Goal: Complete application form: Complete application form

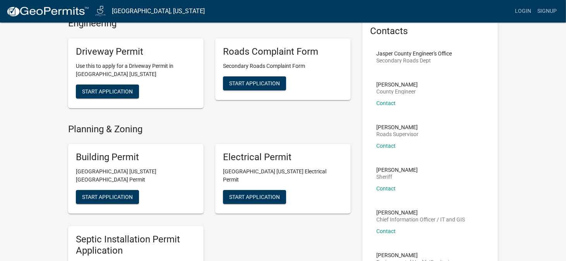
scroll to position [39, 0]
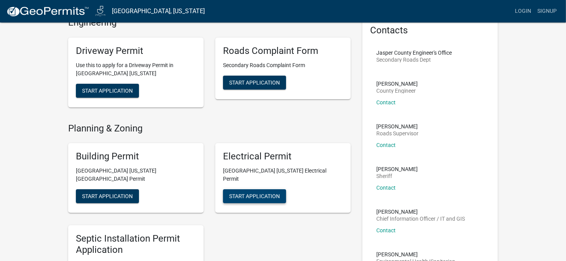
click at [275, 189] on button "Start Application" at bounding box center [254, 196] width 63 height 14
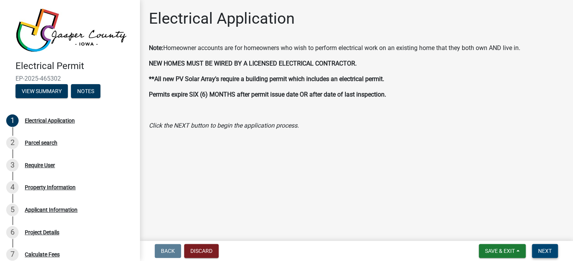
click at [543, 249] on span "Next" at bounding box center [545, 251] width 14 height 6
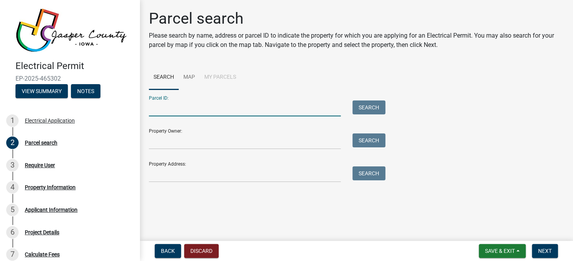
click at [273, 106] on input "Parcel ID:" at bounding box center [245, 108] width 192 height 16
click at [217, 151] on form "Parcel ID: Search Property Owner: Search Property Address: Search" at bounding box center [265, 135] width 232 height 93
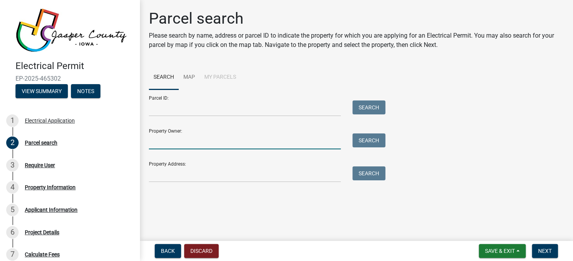
click at [233, 143] on input "Property Owner:" at bounding box center [245, 141] width 192 height 16
type input "[PERSON_NAME]"
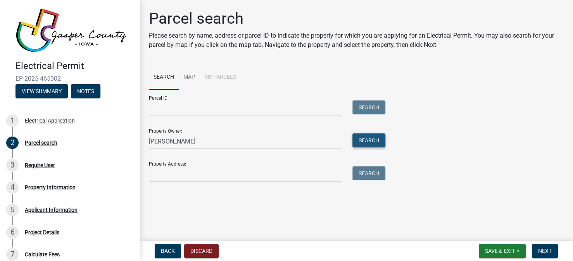
click at [367, 141] on button "Search" at bounding box center [368, 140] width 33 height 14
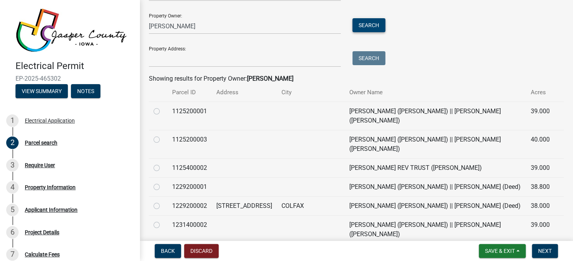
scroll to position [116, 0]
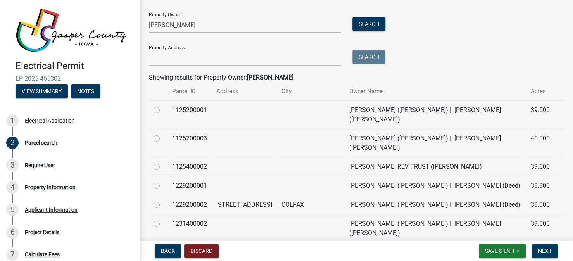
click at [163, 200] on label at bounding box center [163, 200] width 0 height 0
click at [163, 200] on input "radio" at bounding box center [165, 202] width 5 height 5
radio input "true"
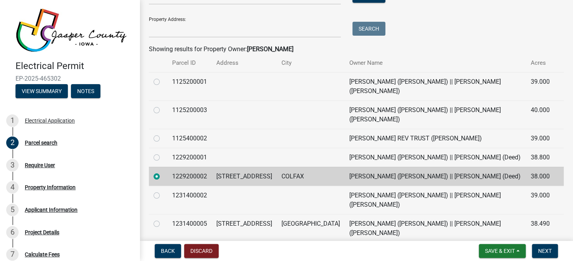
scroll to position [182, 0]
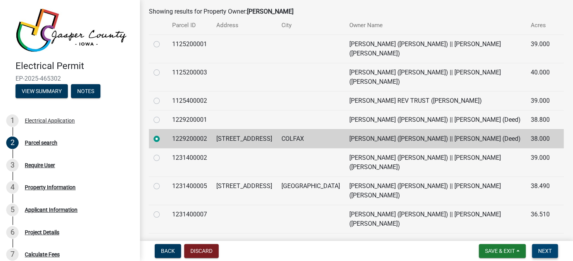
click at [544, 253] on span "Next" at bounding box center [545, 251] width 14 height 6
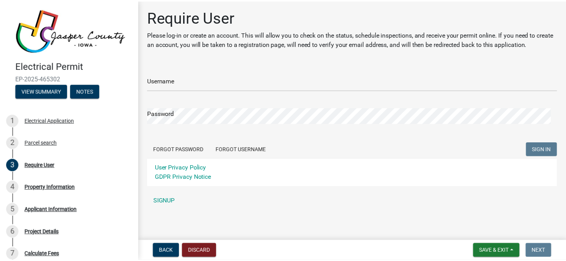
scroll to position [2, 0]
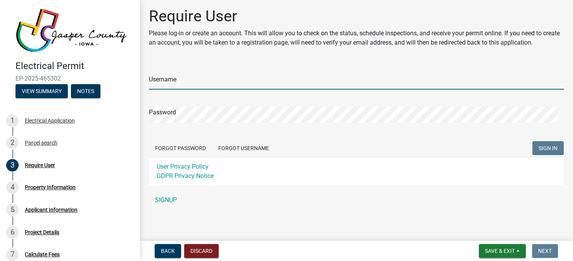
click at [189, 79] on input "Username" at bounding box center [356, 82] width 415 height 16
type input "mstrait79"
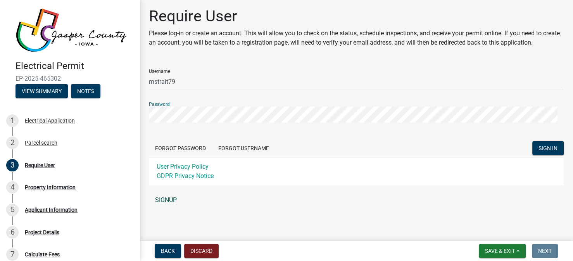
click at [165, 202] on link "SIGNUP" at bounding box center [356, 199] width 415 height 15
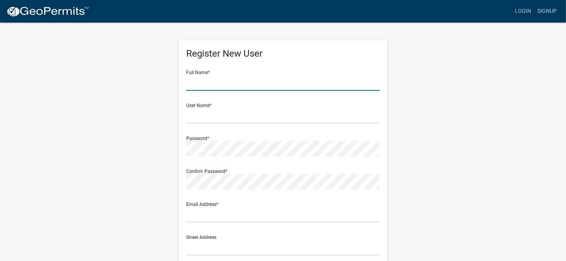
click at [245, 81] on input "text" at bounding box center [283, 83] width 194 height 16
type input "[PERSON_NAME]"
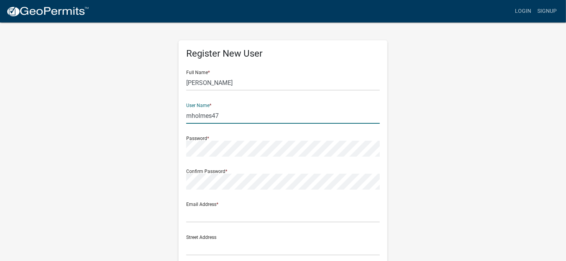
type input "mholmes47"
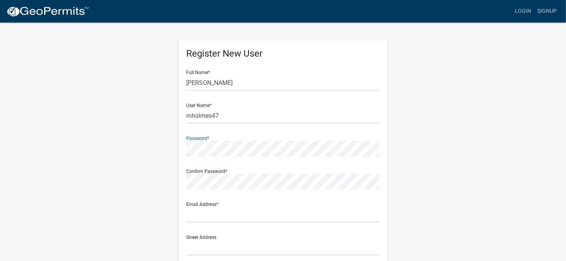
click at [206, 87] on input "text" at bounding box center [283, 83] width 194 height 16
type input "[PERSON_NAME]"
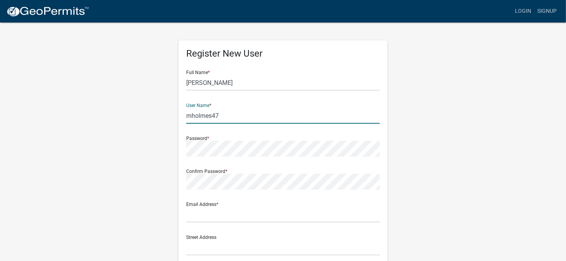
type input "mholmes47"
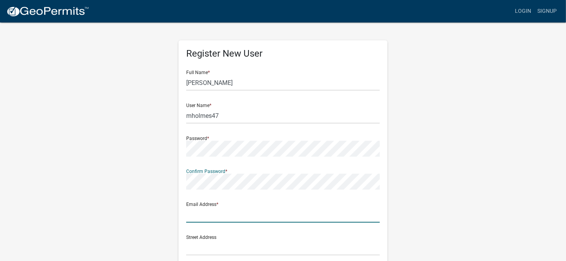
click at [207, 221] on input "text" at bounding box center [283, 215] width 194 height 16
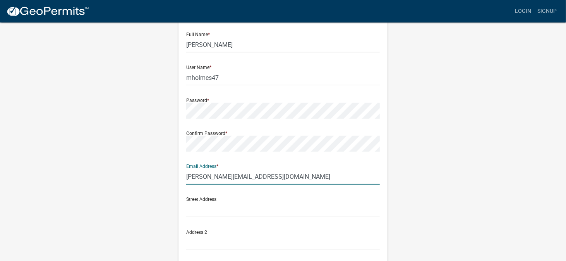
scroll to position [39, 0]
type input "[PERSON_NAME][EMAIL_ADDRESS][DOMAIN_NAME]"
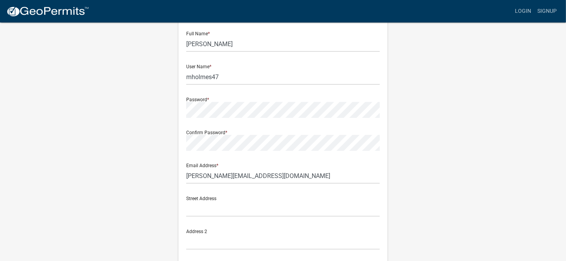
click at [192, 217] on div "Street Address" at bounding box center [283, 206] width 198 height 33
click at [197, 213] on input "text" at bounding box center [283, 209] width 194 height 16
type input "[STREET_ADDRESS]"
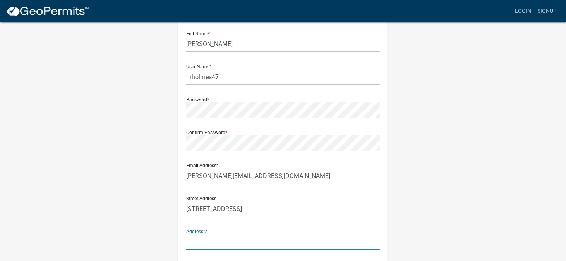
scroll to position [175, 0]
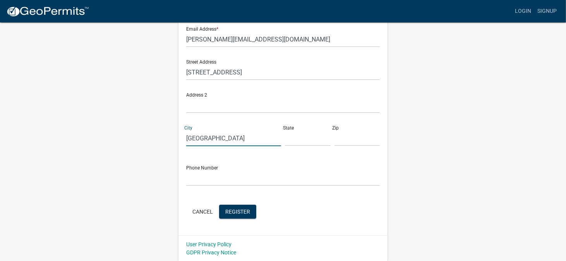
type input "[GEOGRAPHIC_DATA]"
type input "IA"
type input "50228"
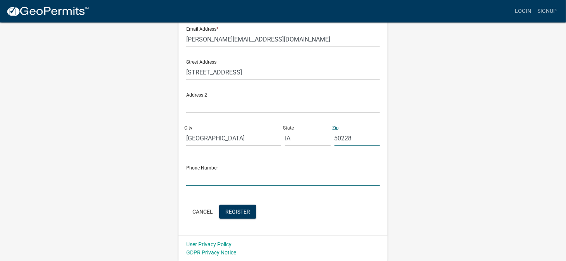
click at [212, 174] on input "text" at bounding box center [283, 178] width 194 height 16
type input "1"
drag, startPoint x: 225, startPoint y: 176, endPoint x: 90, endPoint y: 174, distance: 134.5
click at [97, 175] on div "Register New User Full Name * [PERSON_NAME] User Name * mholmes47 Password * Co…" at bounding box center [283, 54] width 442 height 415
type input "5152109548"
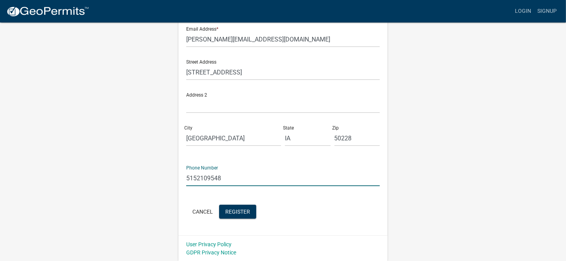
click at [81, 155] on div "Register New User Full Name * [PERSON_NAME] User Name * mholmes47 Password * Co…" at bounding box center [283, 54] width 442 height 415
click at [246, 212] on span "Register" at bounding box center [237, 211] width 25 height 6
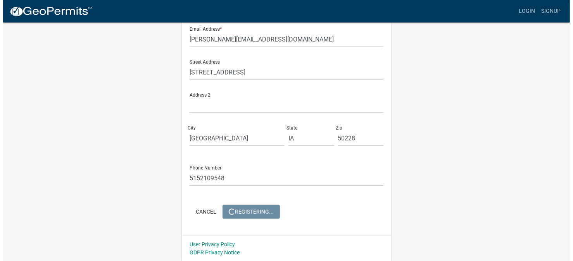
scroll to position [0, 0]
